Goal: Task Accomplishment & Management: Use online tool/utility

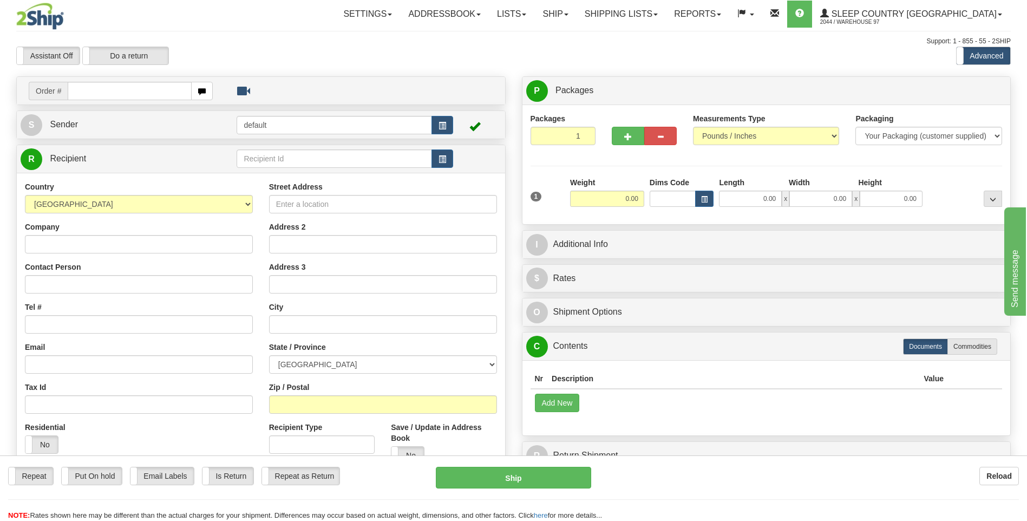
click at [729, 509] on div "Repeat Repeat Put On hold Put On hold Print Order Slip Print Order Slip Email L…" at bounding box center [513, 494] width 1027 height 54
click at [150, 87] on input "text" at bounding box center [129, 91] width 123 height 18
type input "9002I124536"
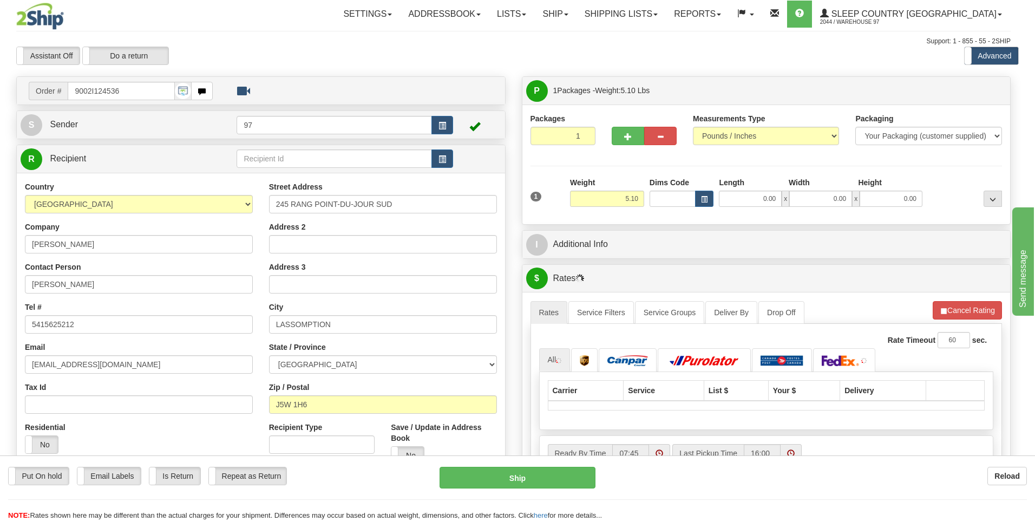
type input "L'ASSOMPTION"
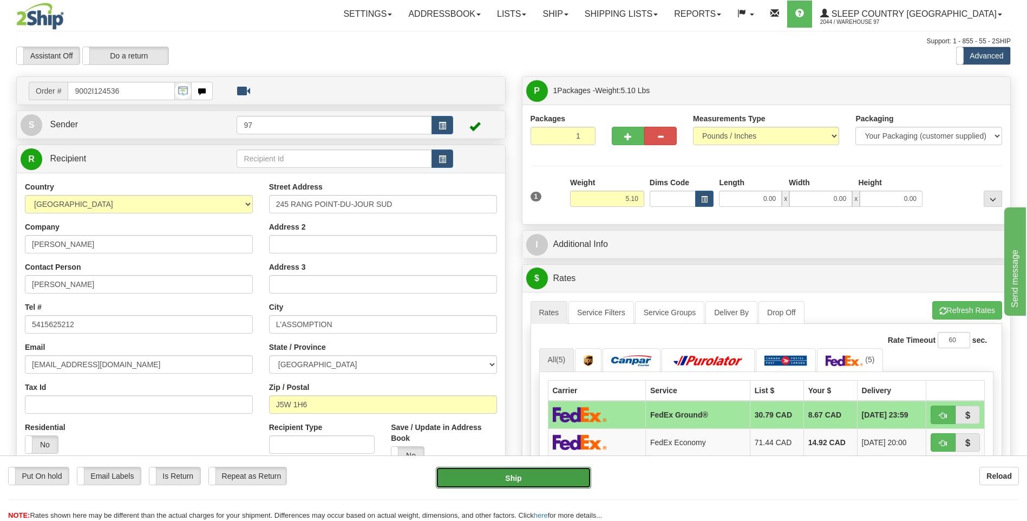
click at [569, 470] on button "Ship" at bounding box center [513, 478] width 155 height 22
type input "92"
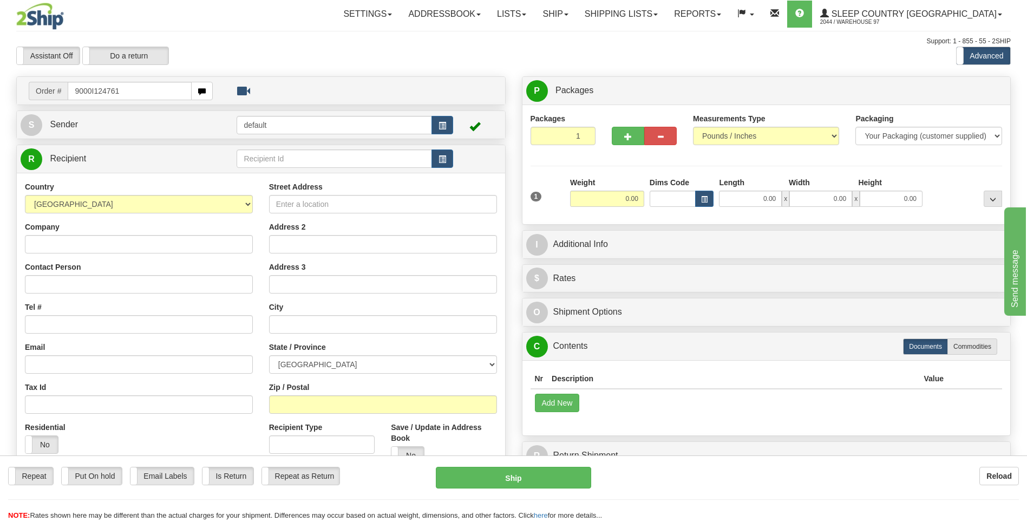
type input "9000I124761"
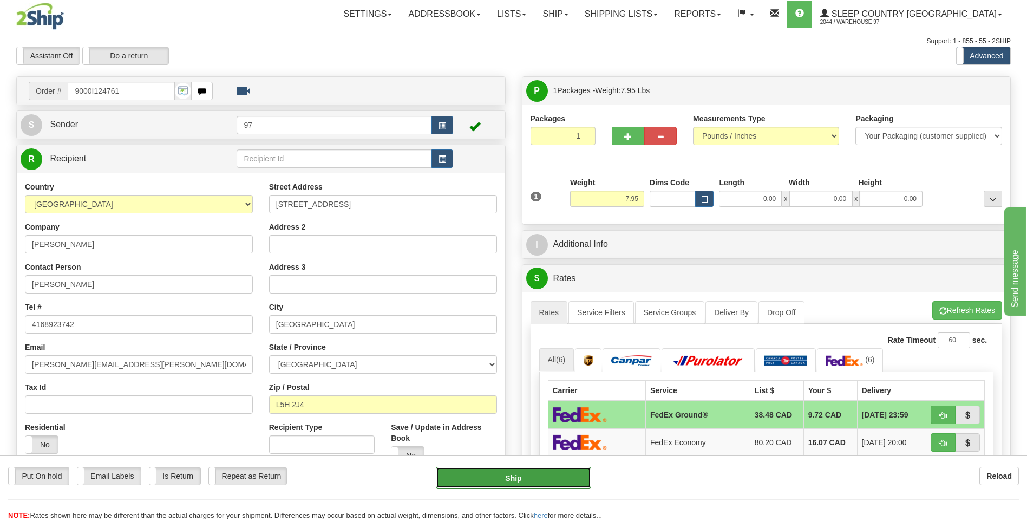
click at [576, 481] on button "Ship" at bounding box center [513, 478] width 155 height 22
type input "92"
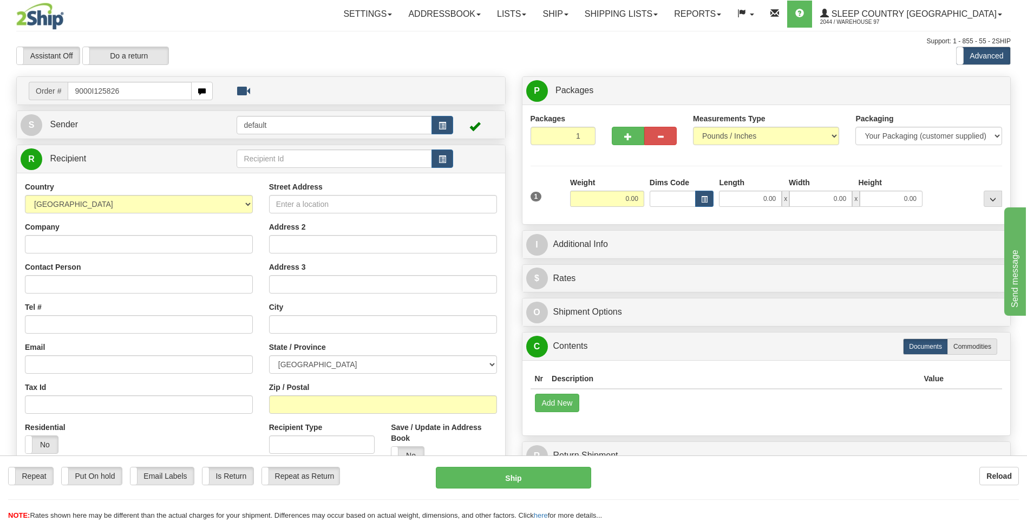
type input "9000I125826"
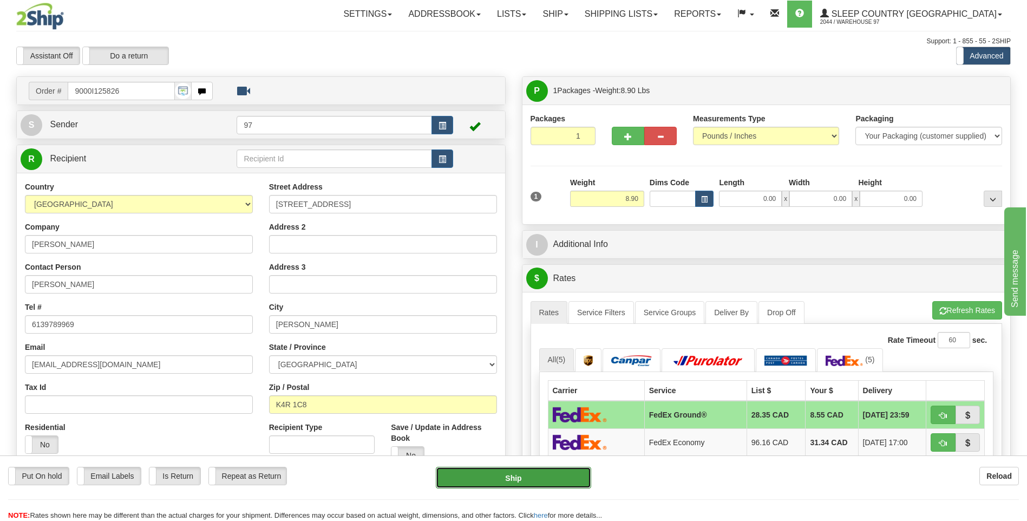
click at [561, 475] on button "Ship" at bounding box center [513, 478] width 155 height 22
type input "92"
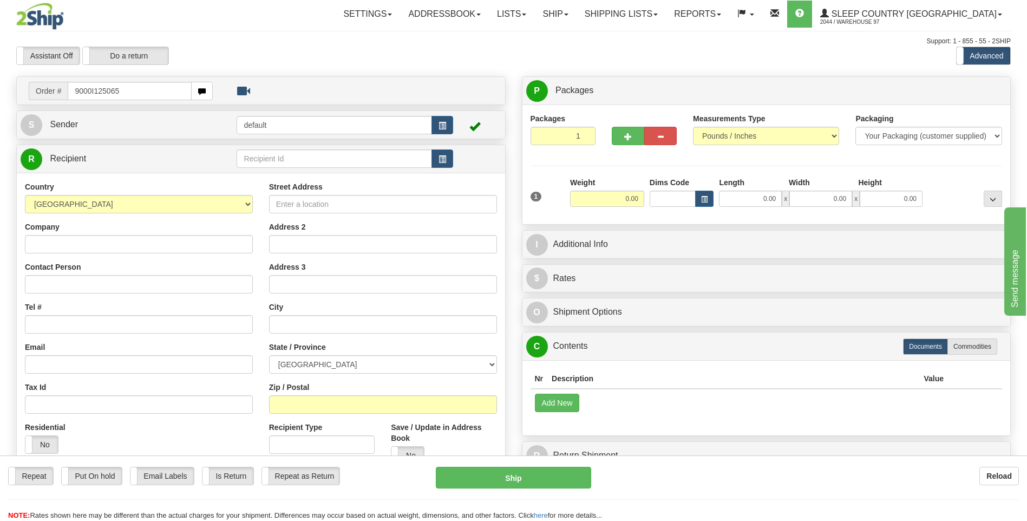
type input "9000I125065"
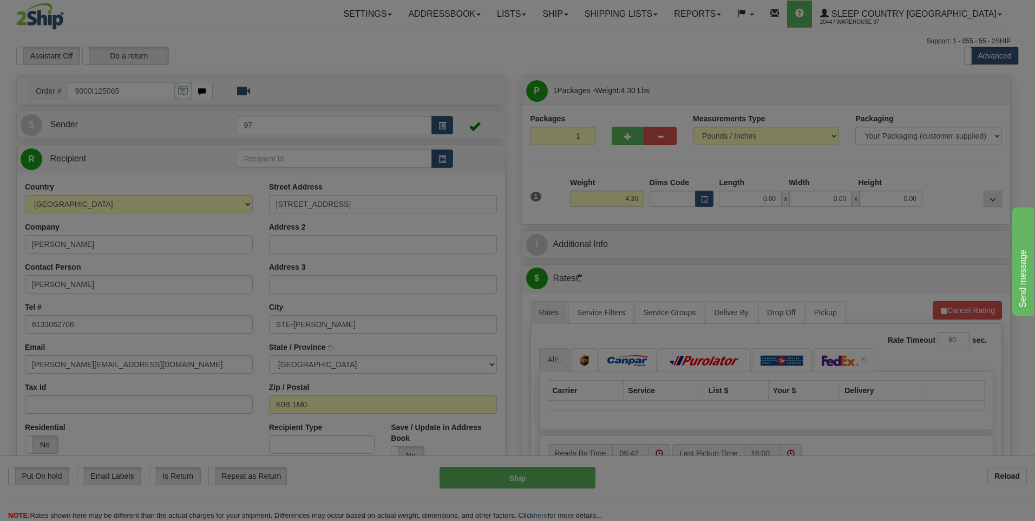
type input "STE ANNE DE PRESCOTT"
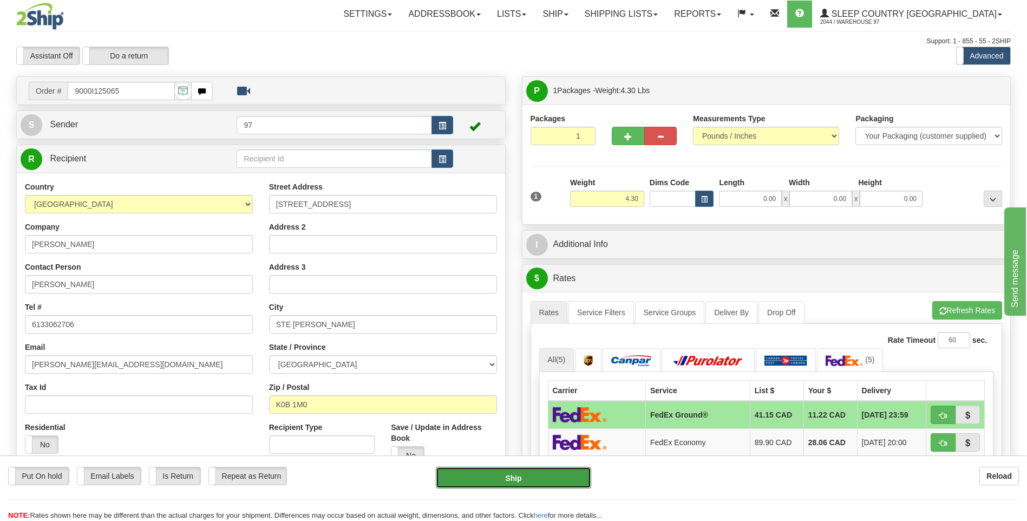
click at [578, 475] on button "Ship" at bounding box center [513, 478] width 155 height 22
type input "92"
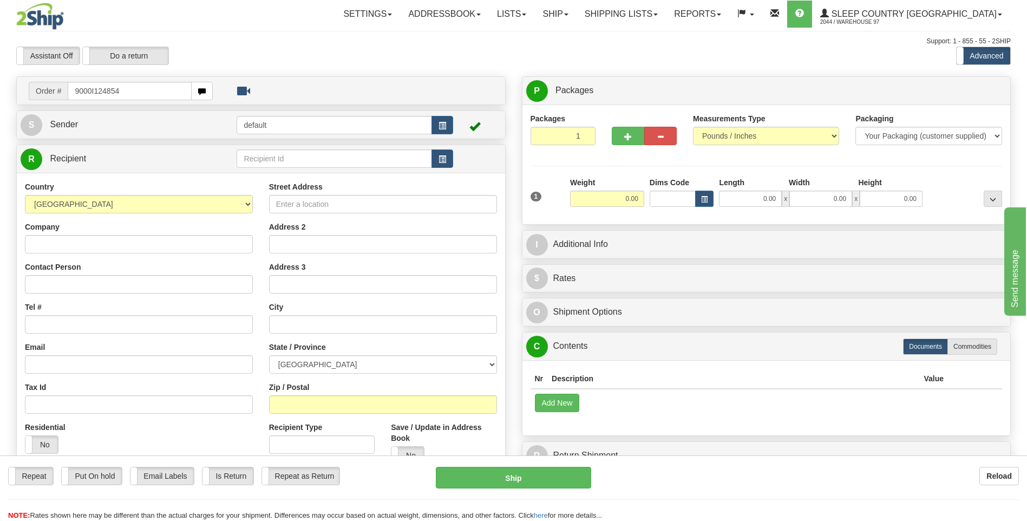
type input "9000I124854"
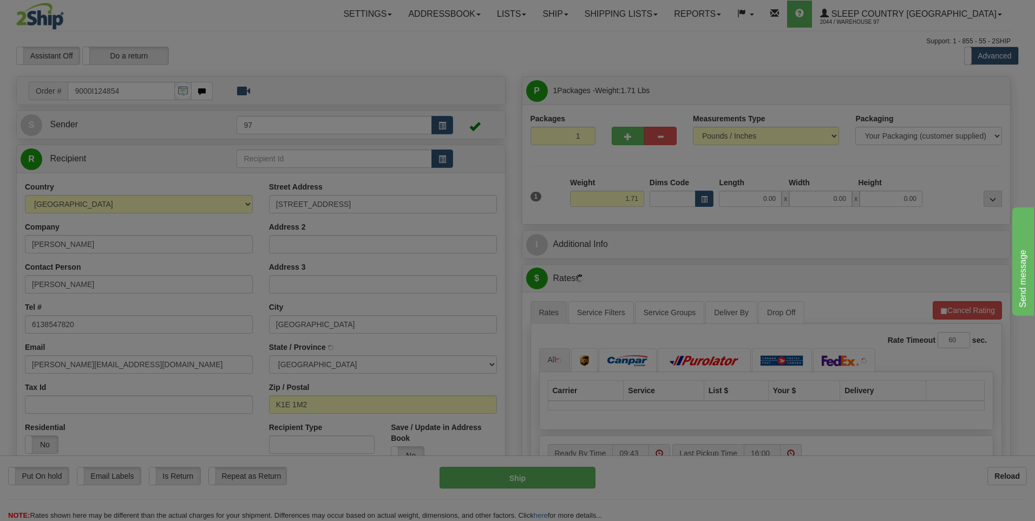
type input "ORLEANS"
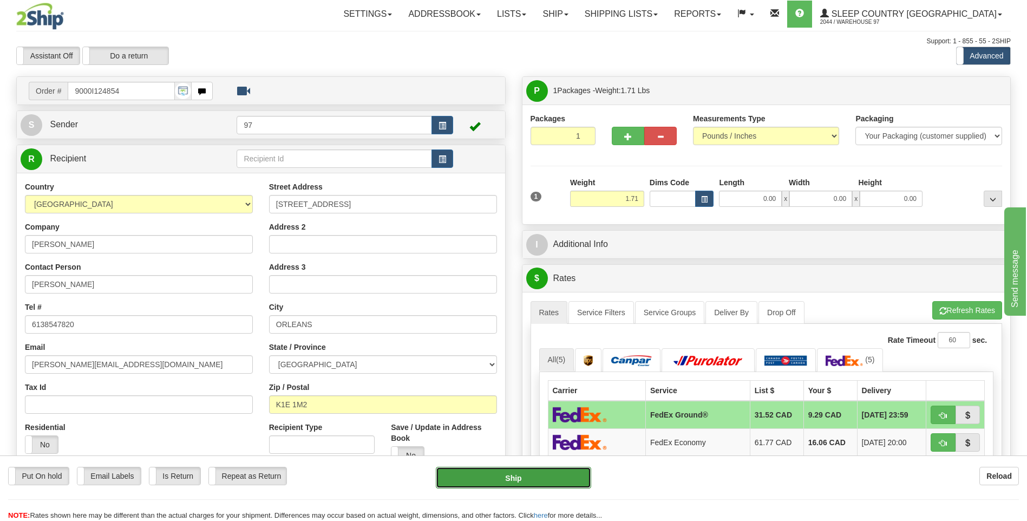
click at [576, 479] on button "Ship" at bounding box center [513, 478] width 155 height 22
type input "92"
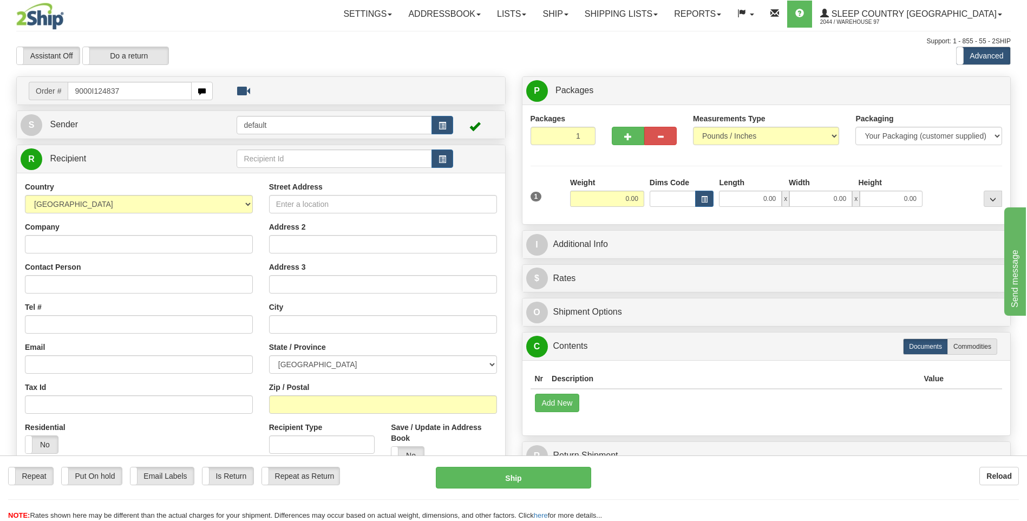
type input "9000I124837"
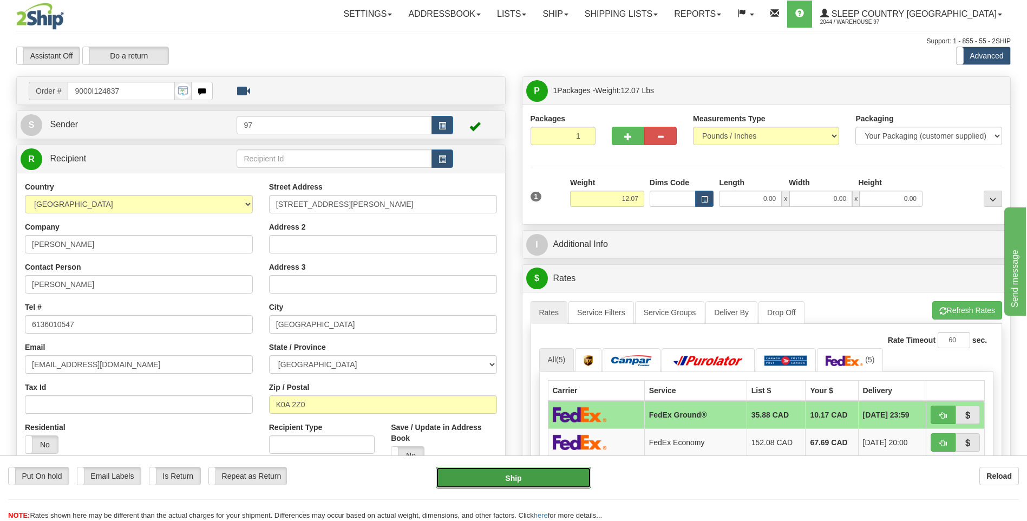
click at [576, 474] on button "Ship" at bounding box center [513, 478] width 155 height 22
type input "92"
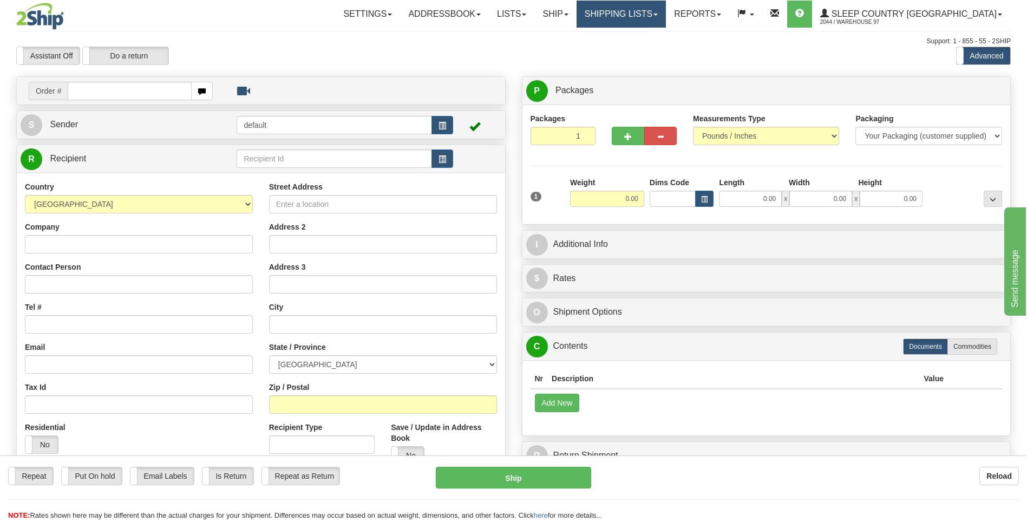
click at [660, 15] on link "Shipping lists" at bounding box center [620, 14] width 89 height 27
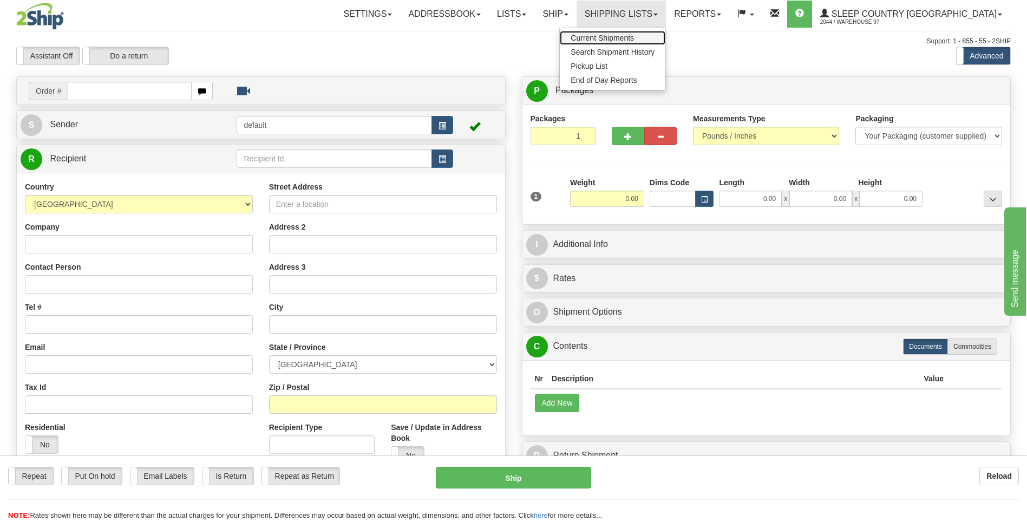
click at [634, 38] on span "Current Shipments" at bounding box center [601, 38] width 63 height 9
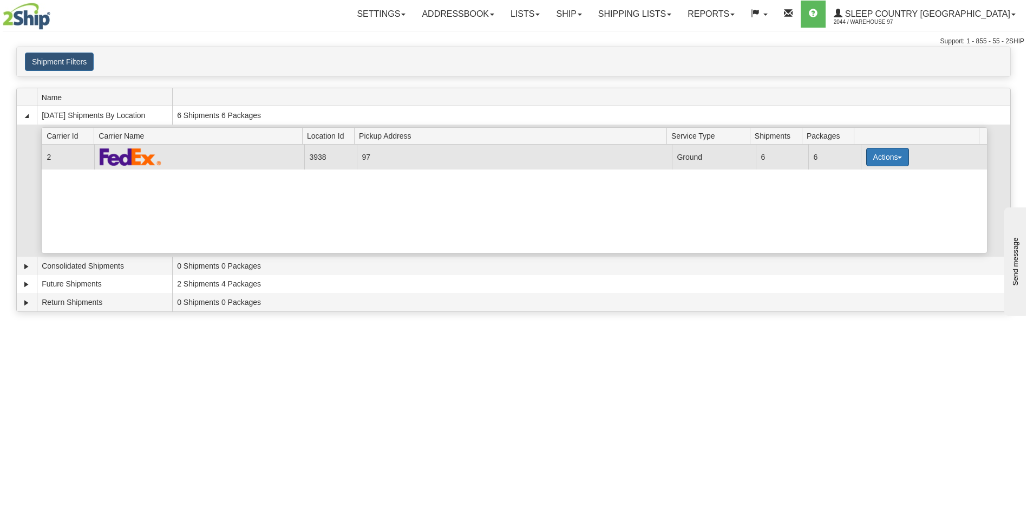
click at [877, 152] on button "Actions" at bounding box center [887, 157] width 43 height 18
click at [851, 193] on span "Close" at bounding box center [844, 191] width 25 height 8
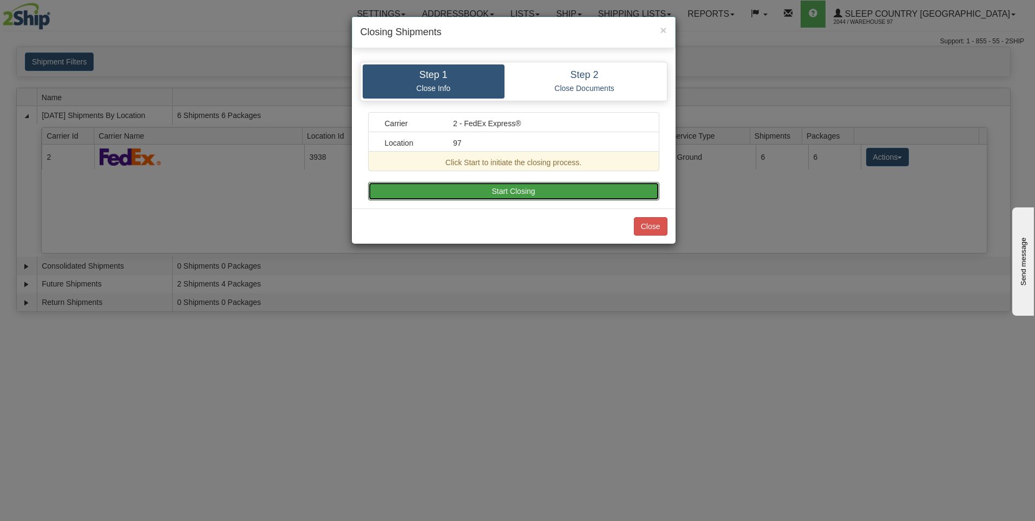
click at [550, 189] on button "Start Closing" at bounding box center [513, 191] width 291 height 18
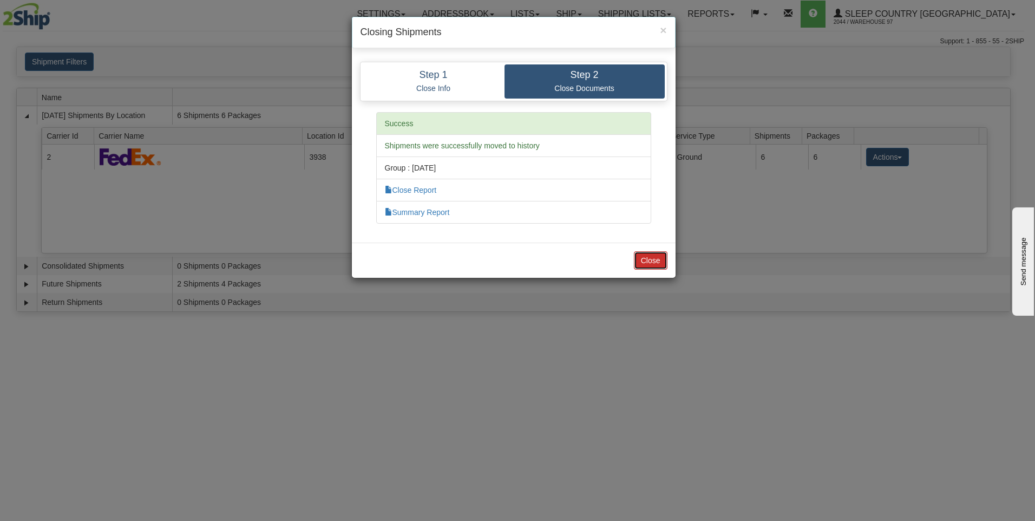
click at [652, 260] on button "Close" at bounding box center [651, 260] width 34 height 18
